Goal: Entertainment & Leisure: Browse casually

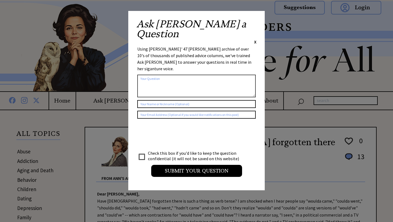
click at [257, 21] on div "Ask Ann a Question X Using Ann Landers' 47 vear archive of over 10's of thousan…" at bounding box center [196, 100] width 136 height 179
click at [256, 39] on span "X" at bounding box center [255, 41] width 2 height 5
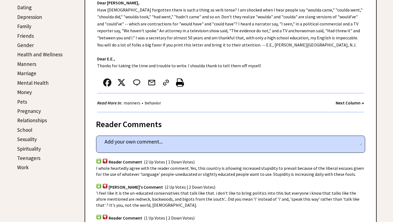
scroll to position [192, 0]
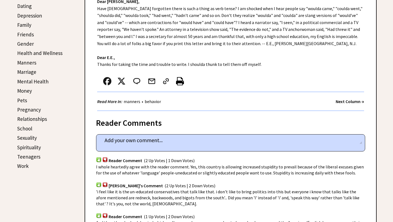
click at [345, 100] on strong "Next Column →" at bounding box center [350, 101] width 28 height 5
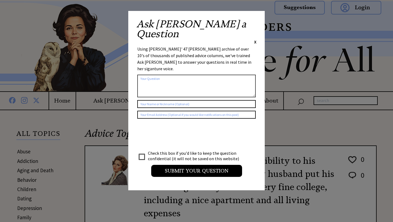
click at [256, 39] on span "X" at bounding box center [255, 41] width 2 height 5
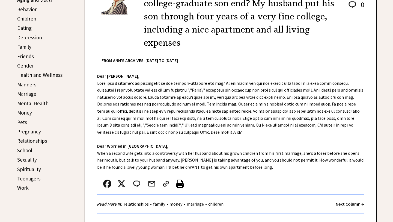
scroll to position [171, 0]
click at [353, 203] on strong "Next Column →" at bounding box center [350, 203] width 28 height 5
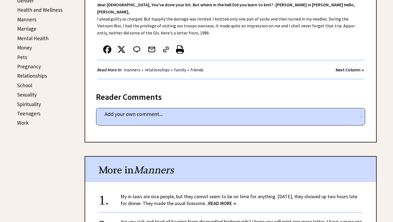
scroll to position [236, 0]
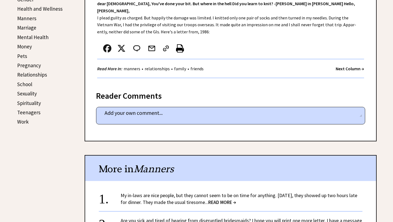
click at [234, 199] on span "READ MORE →" at bounding box center [222, 202] width 28 height 6
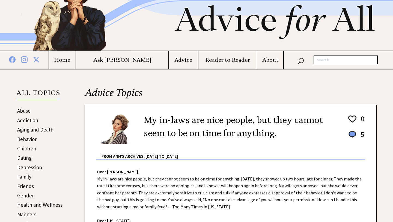
scroll to position [41, 0]
